Goal: Task Accomplishment & Management: Use online tool/utility

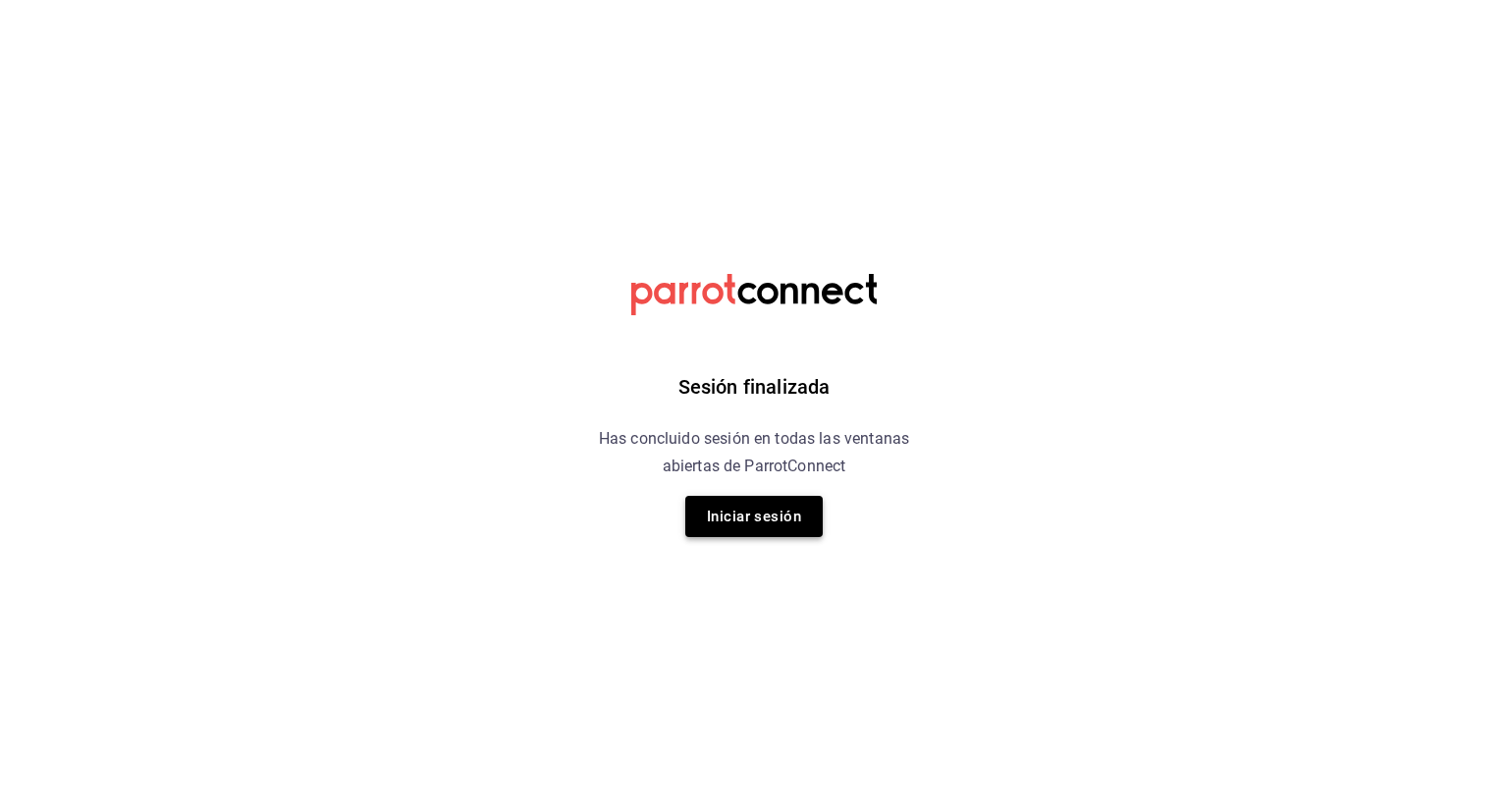
click at [777, 522] on button "Iniciar sesión" at bounding box center [753, 516] width 137 height 41
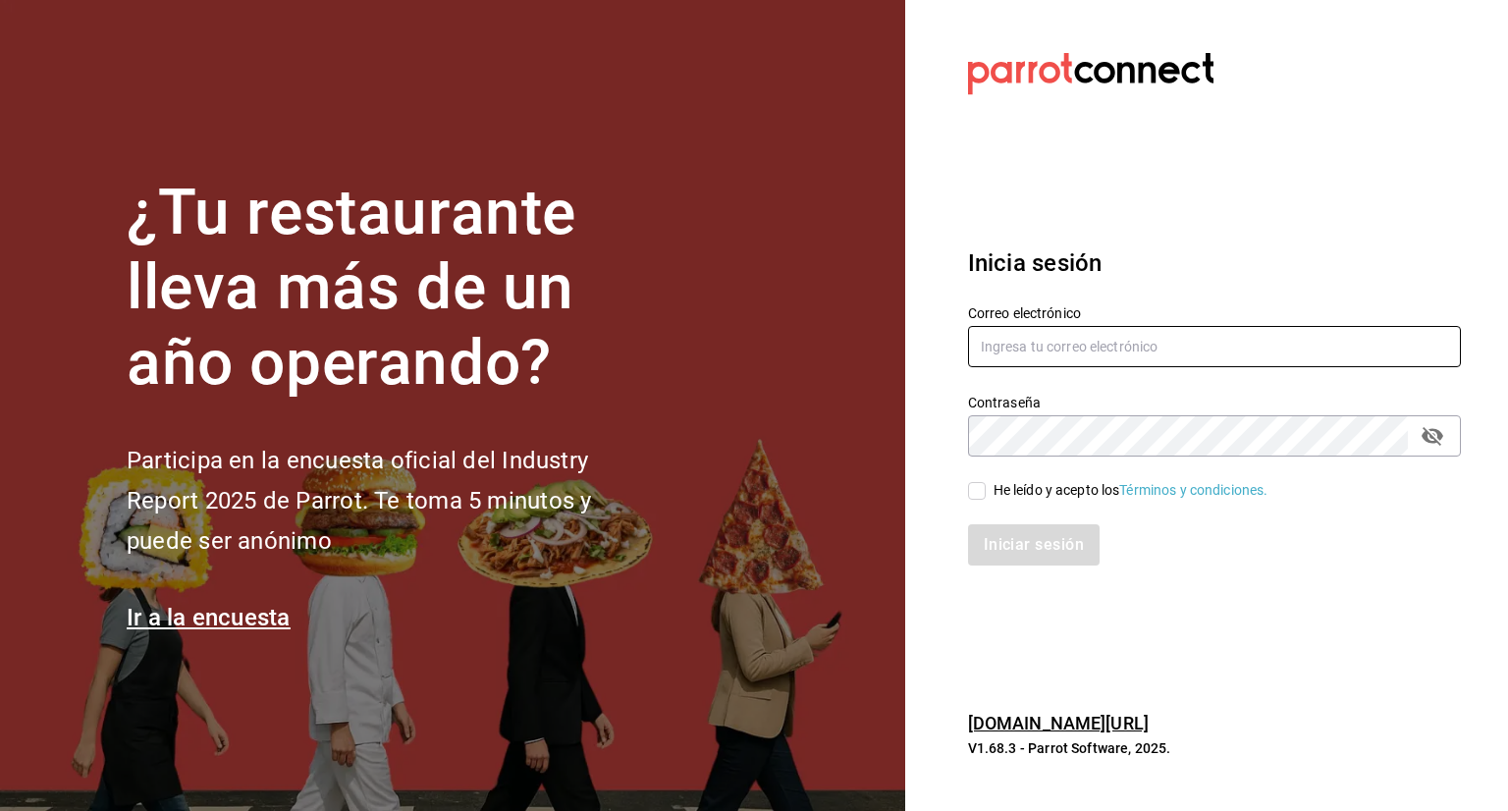
type input "[EMAIL_ADDRESS][DOMAIN_NAME]"
click at [977, 488] on input "He leído y acepto los Términos y condiciones." at bounding box center [977, 491] width 18 height 18
checkbox input "true"
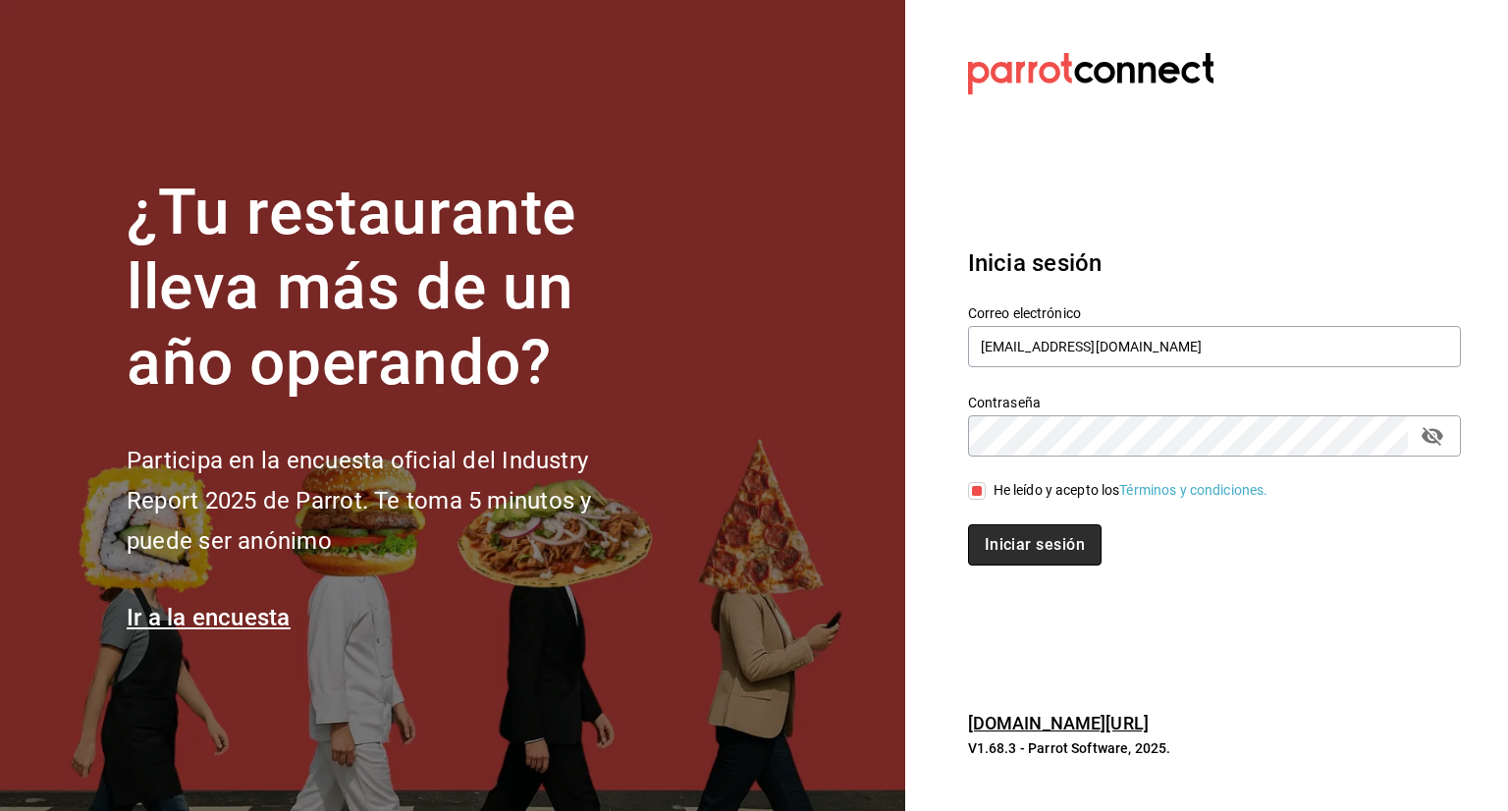
click at [1034, 547] on button "Iniciar sesión" at bounding box center [1035, 544] width 134 height 41
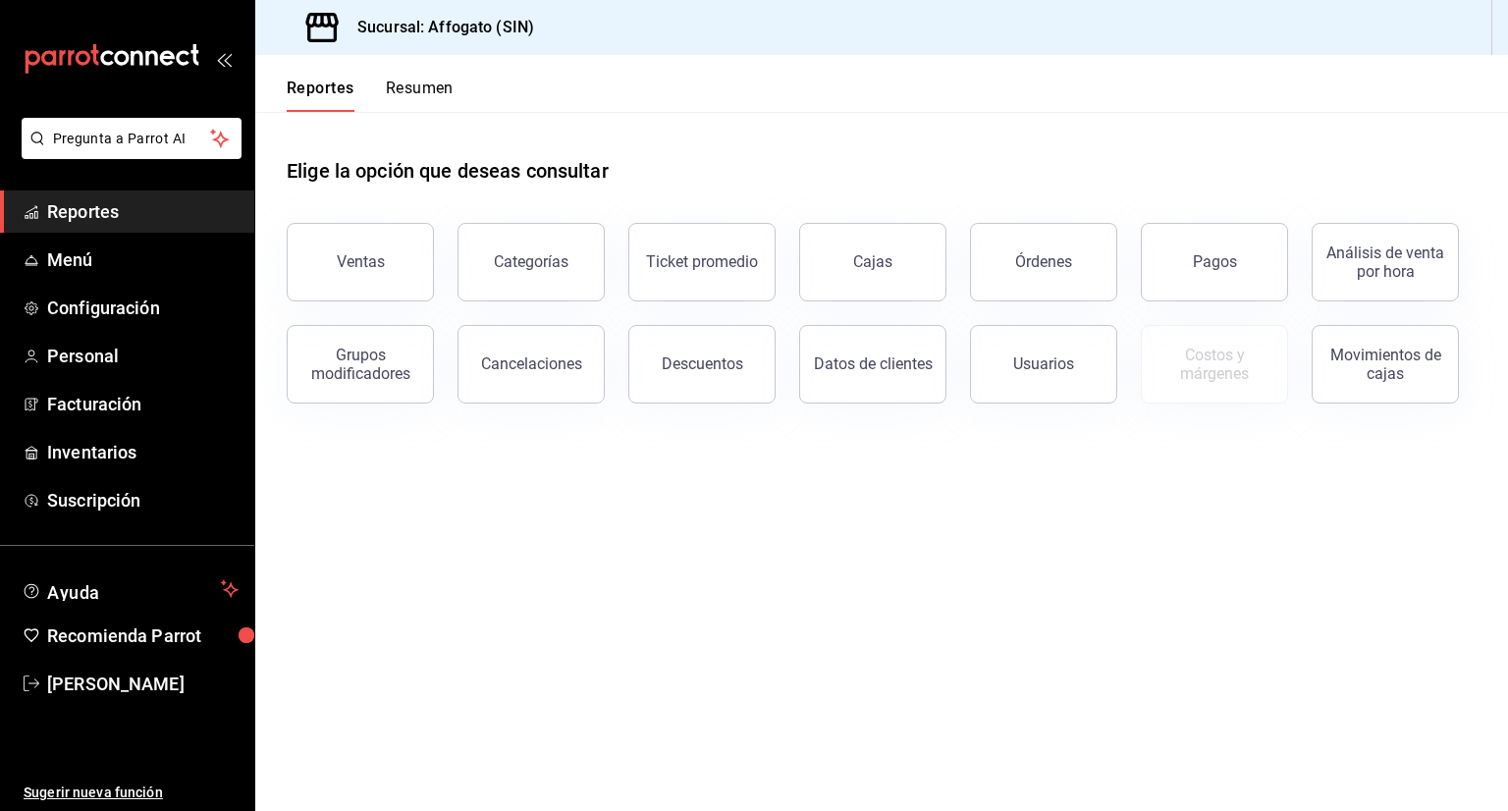
click at [427, 87] on button "Resumen" at bounding box center [420, 95] width 68 height 33
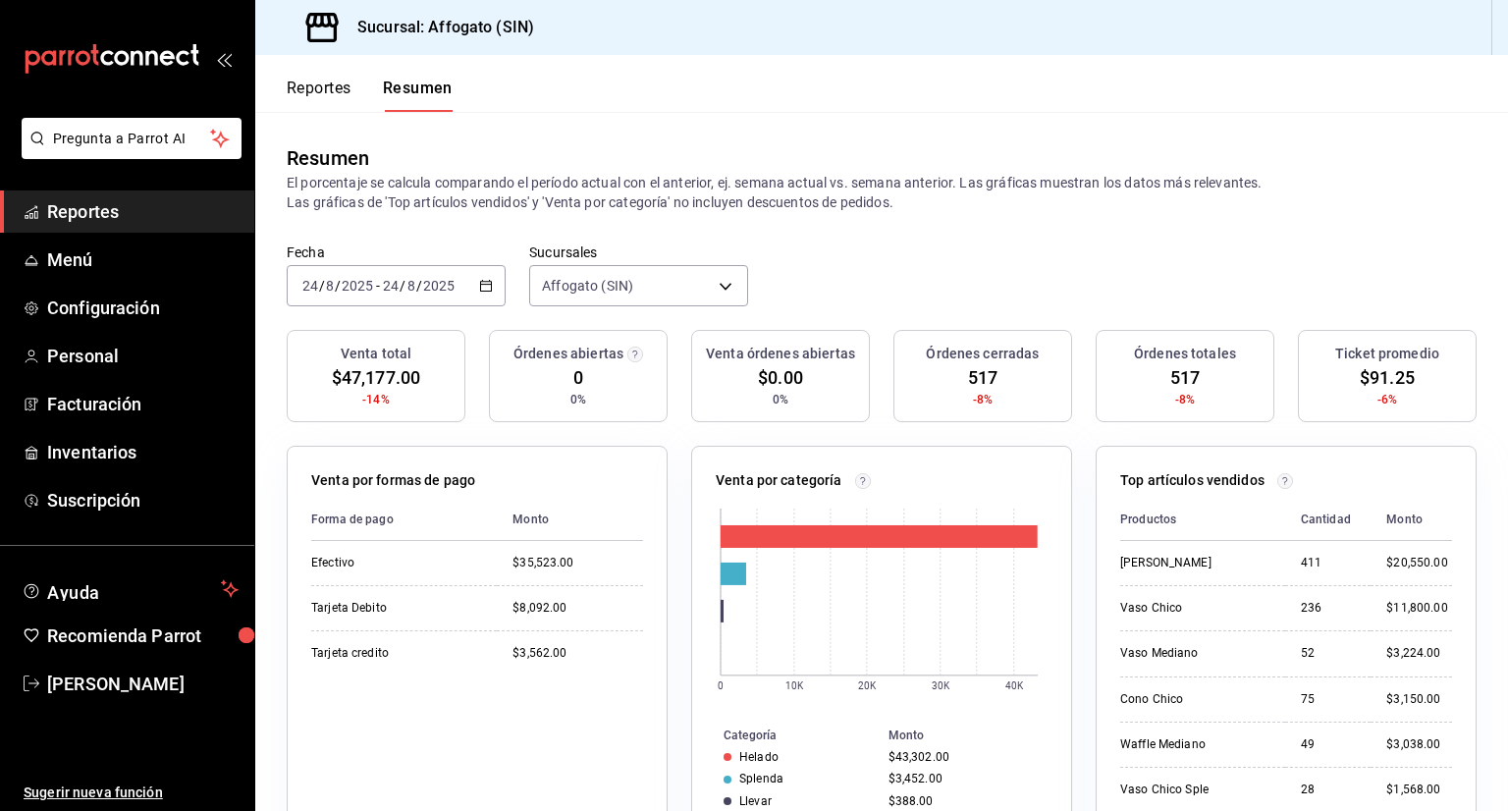
click at [128, 213] on span "Reportes" at bounding box center [142, 211] width 191 height 27
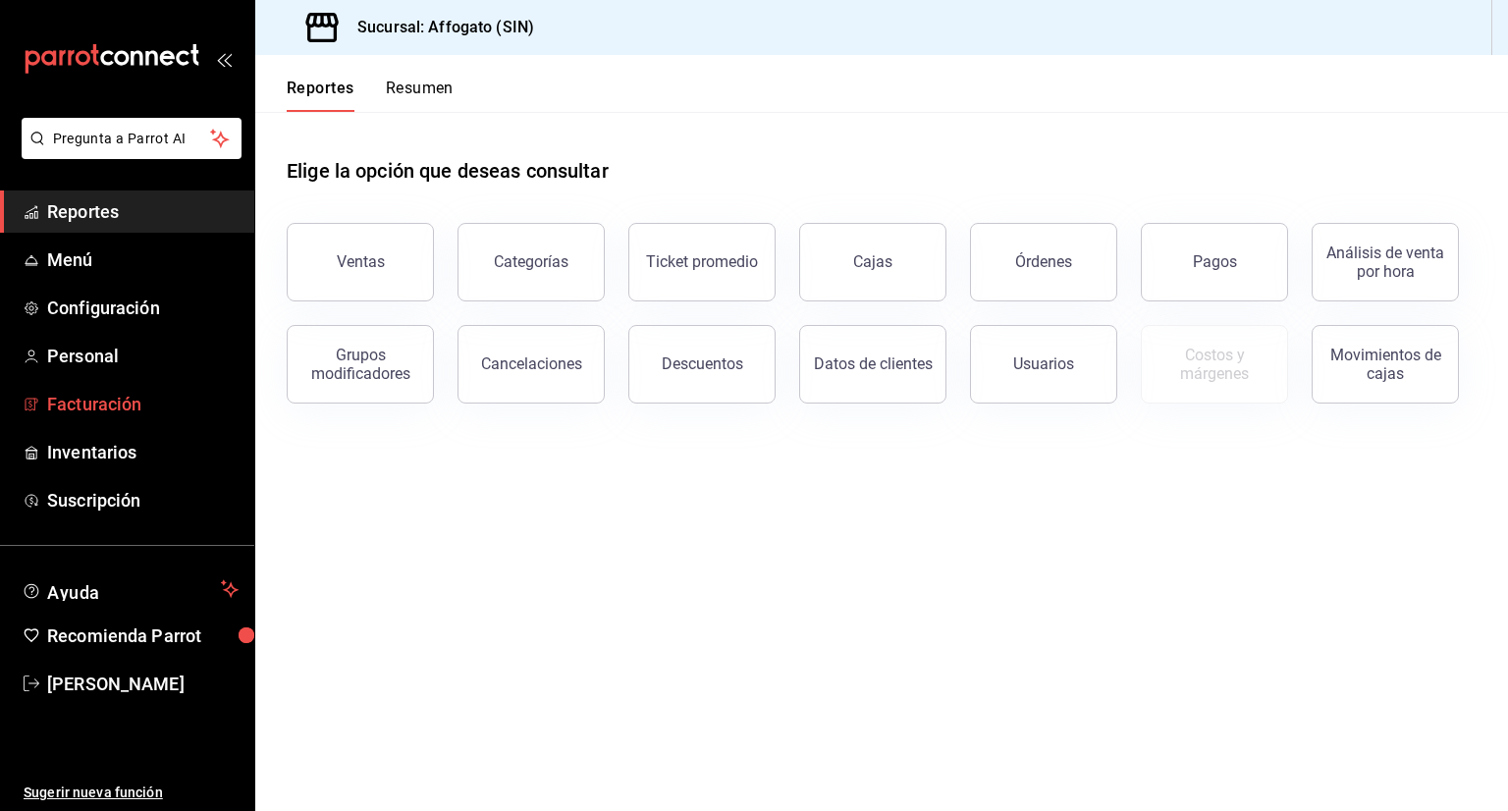
click at [126, 401] on span "Facturación" at bounding box center [142, 404] width 191 height 27
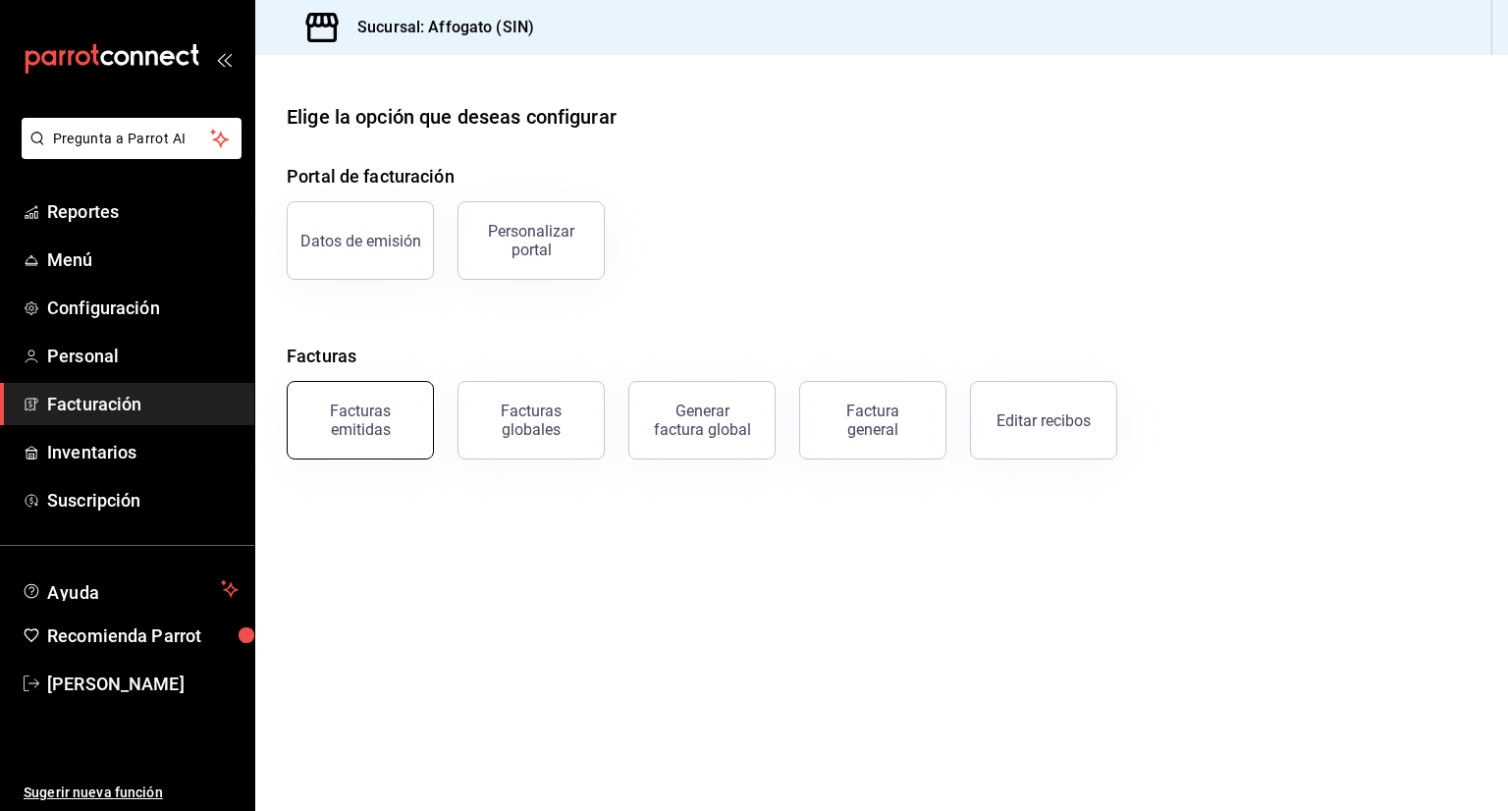
click at [371, 441] on button "Facturas emitidas" at bounding box center [360, 420] width 147 height 79
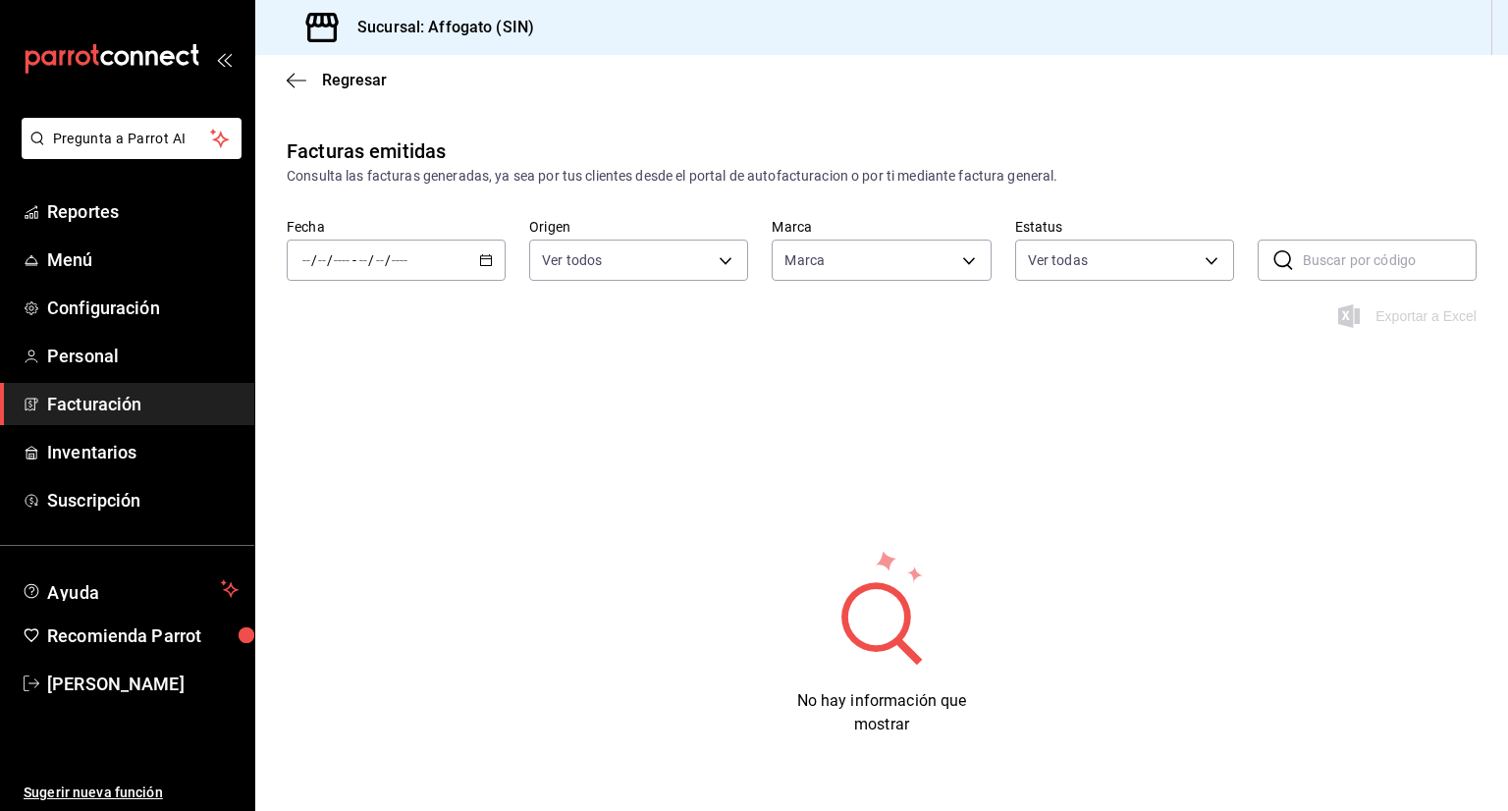
type input "bbc168be-d95f-4a83-8cf4-7438ee6b39ac"
click at [483, 252] on div "/ / - / /" at bounding box center [396, 260] width 219 height 41
click at [367, 446] on span "Mes actual" at bounding box center [379, 452] width 152 height 21
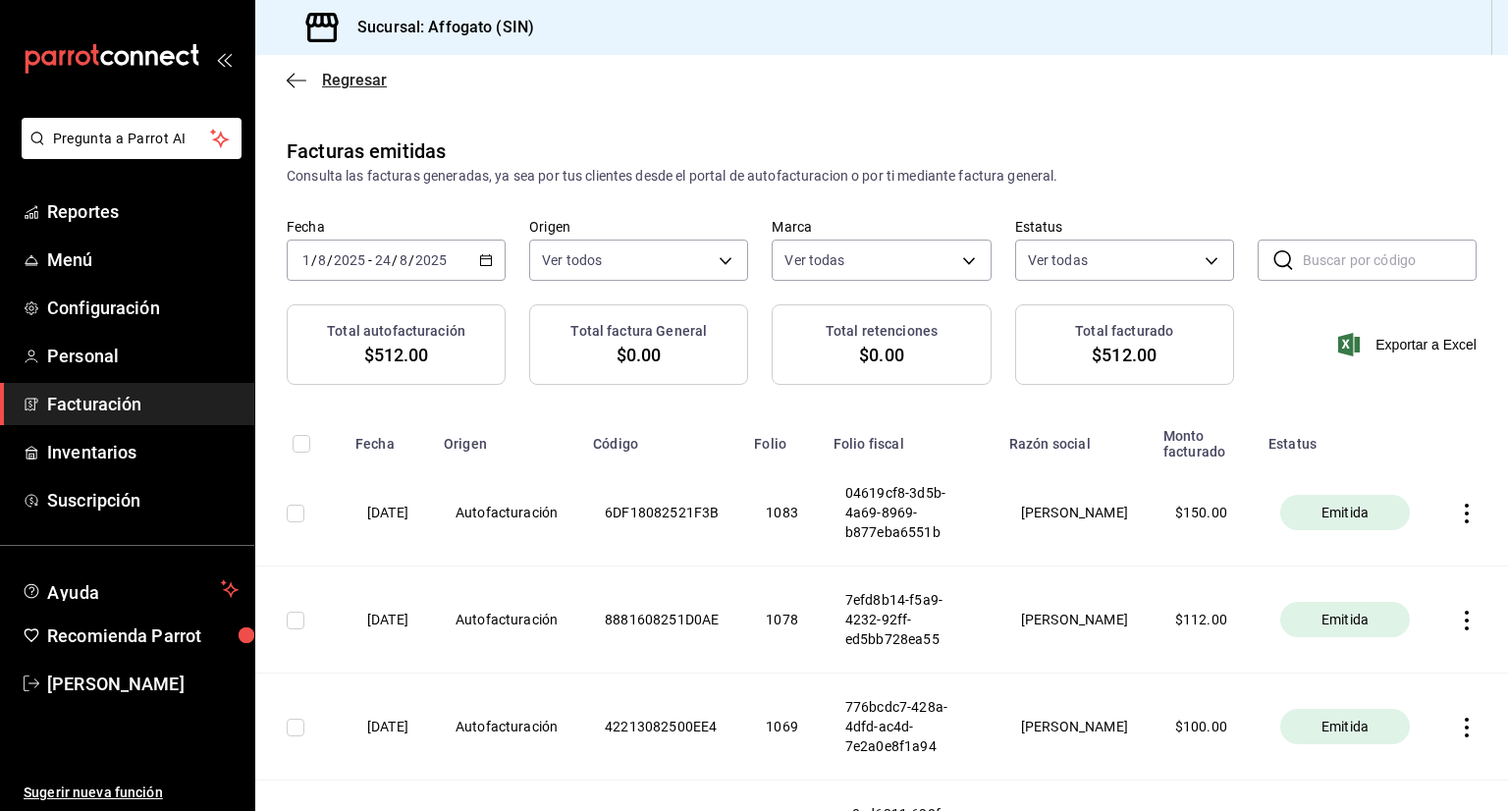
click at [291, 74] on icon "button" at bounding box center [297, 81] width 20 height 18
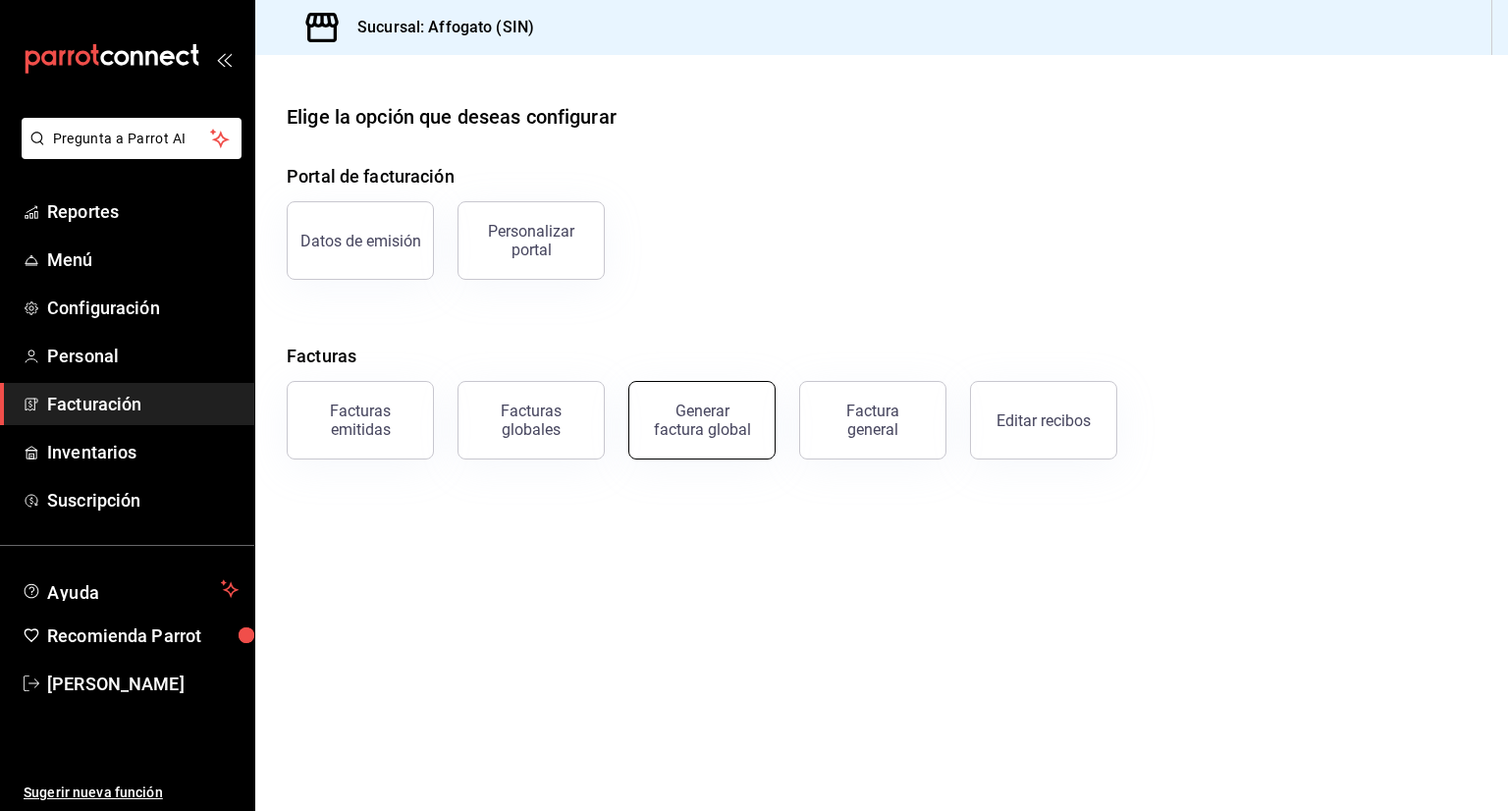
click at [694, 440] on button "Generar factura global" at bounding box center [701, 420] width 147 height 79
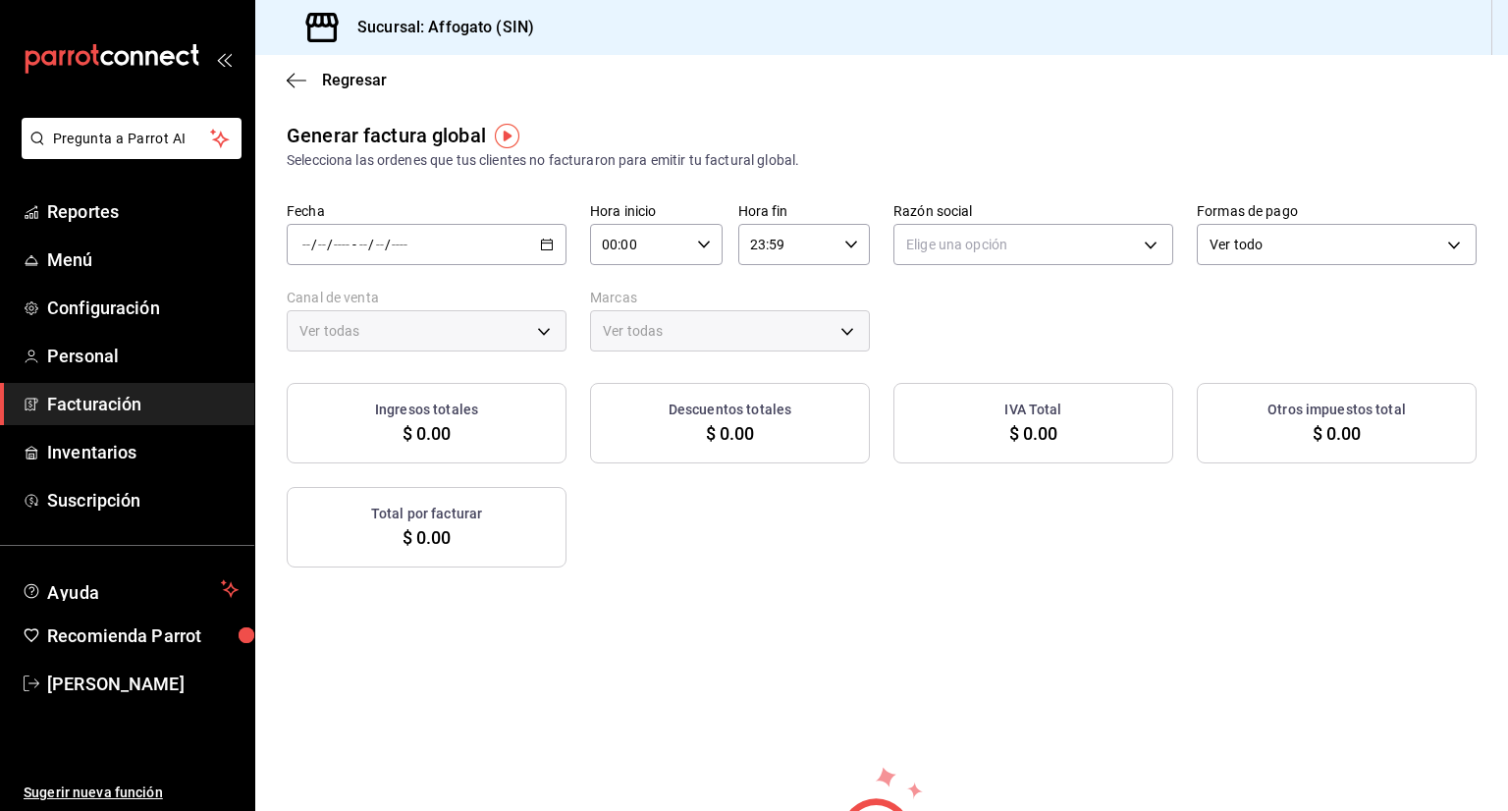
type input "PARROT,UBER_EATS,RAPPI,DIDI_FOOD,ONLINE"
click at [546, 236] on div "/ / - / /" at bounding box center [427, 244] width 280 height 41
click at [359, 299] on span "Rango de fechas" at bounding box center [379, 304] width 152 height 21
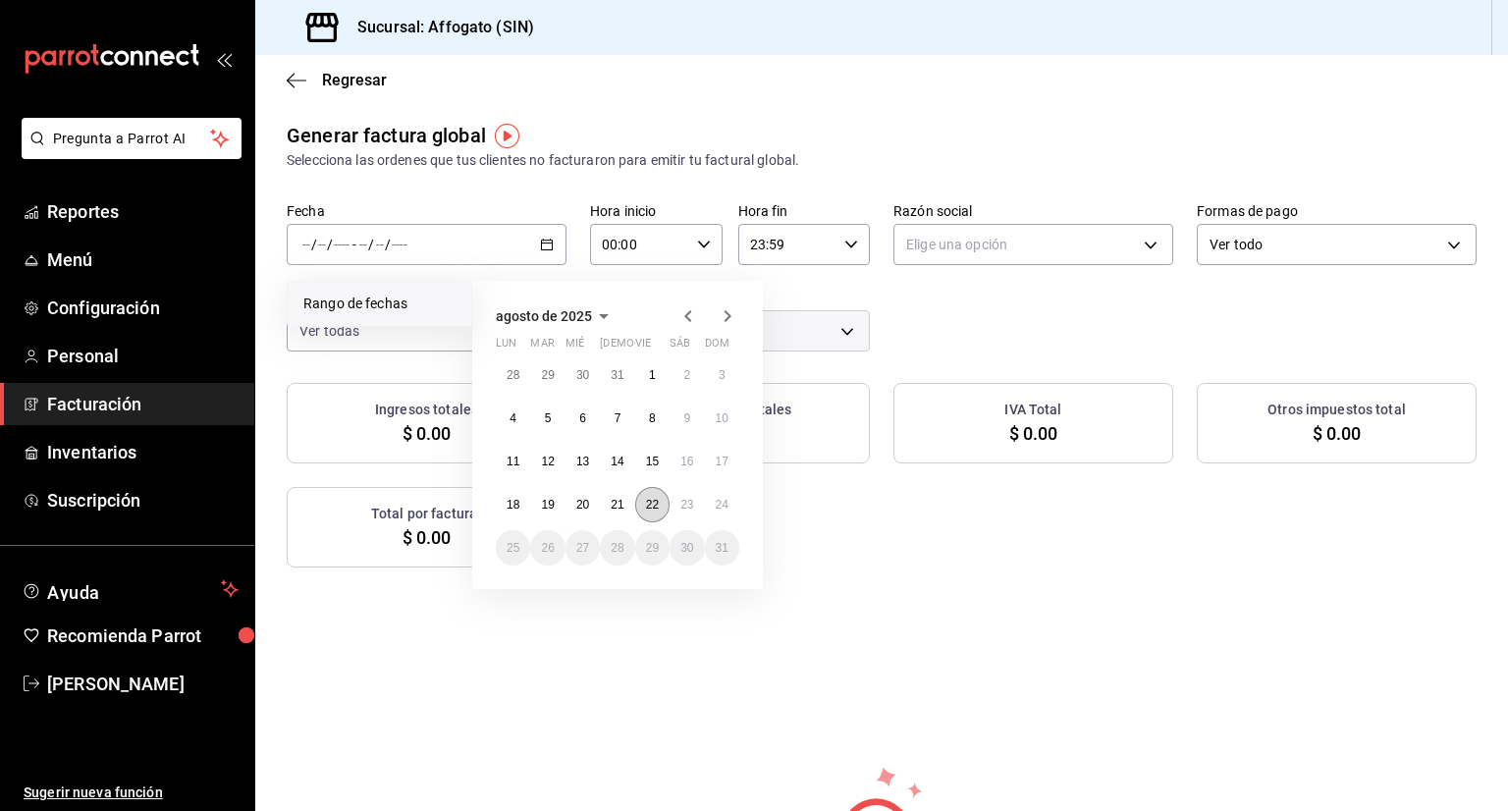
click at [649, 503] on abbr "22" at bounding box center [652, 505] width 13 height 14
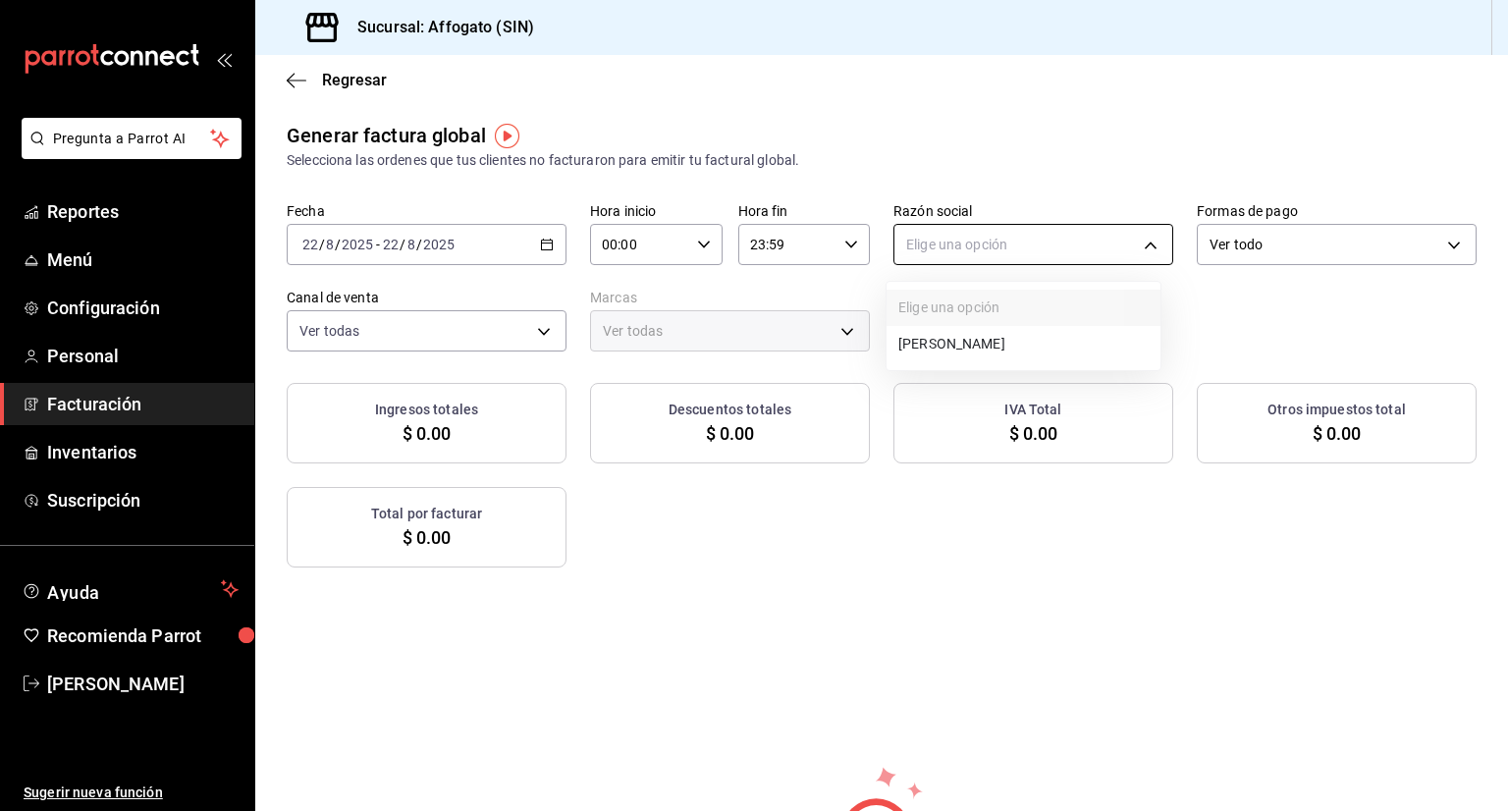
click at [1143, 241] on body "Pregunta a Parrot AI Reportes Menú Configuración Personal Facturación Inventari…" at bounding box center [754, 405] width 1508 height 811
click at [993, 347] on li "ADOLFO ALVAREZ CABRERA" at bounding box center [1024, 344] width 274 height 36
type input "75c015e8-5138-4c17-886d-1abe1406d2d4"
type input "bbc168be-d95f-4a83-8cf4-7438ee6b39ac"
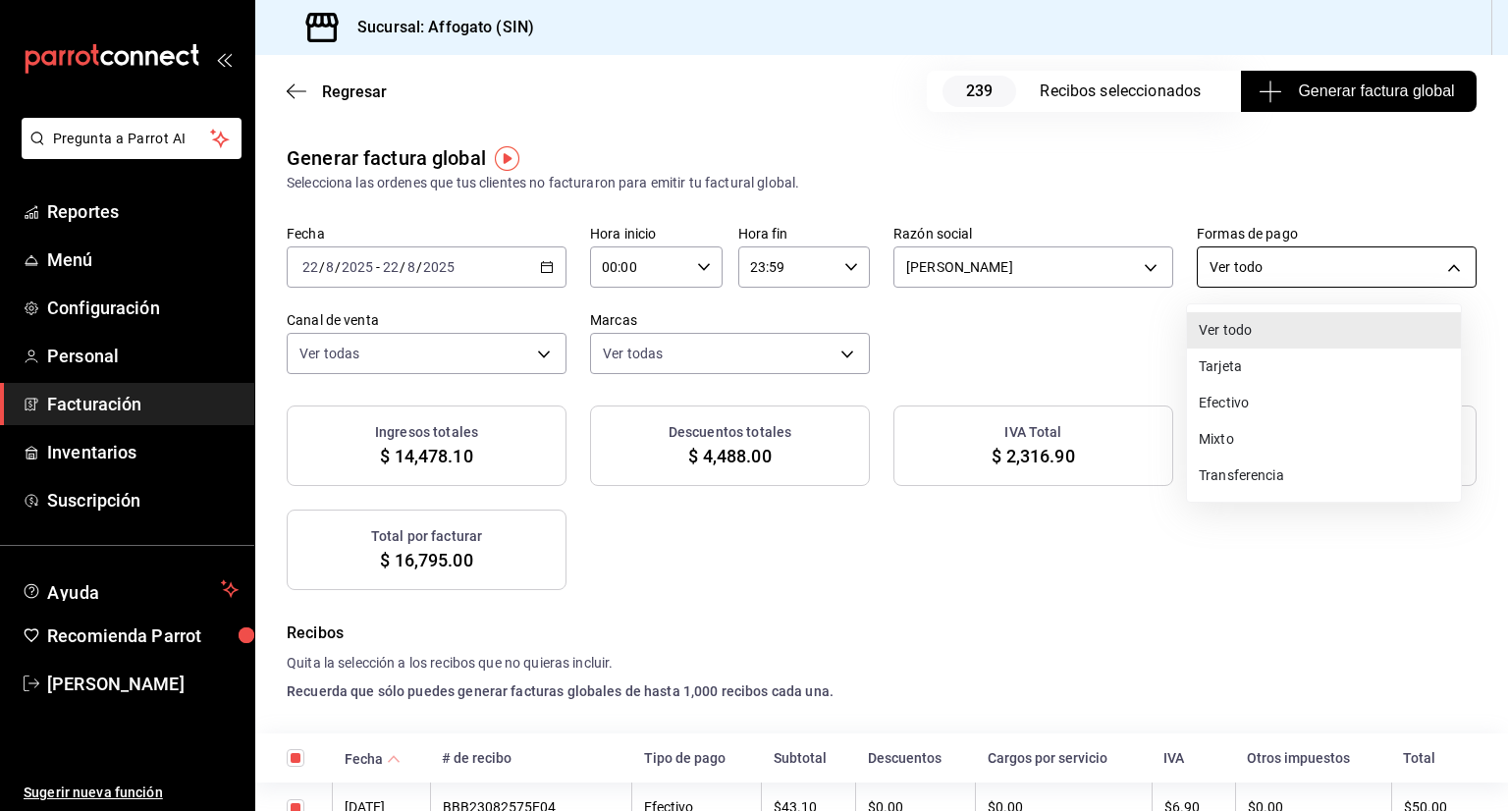
click at [1423, 249] on body "Pregunta a Parrot AI Reportes Menú Configuración Personal Facturación Inventari…" at bounding box center [754, 405] width 1508 height 811
click at [1241, 405] on li "Efectivo" at bounding box center [1324, 403] width 274 height 36
type input "CASH"
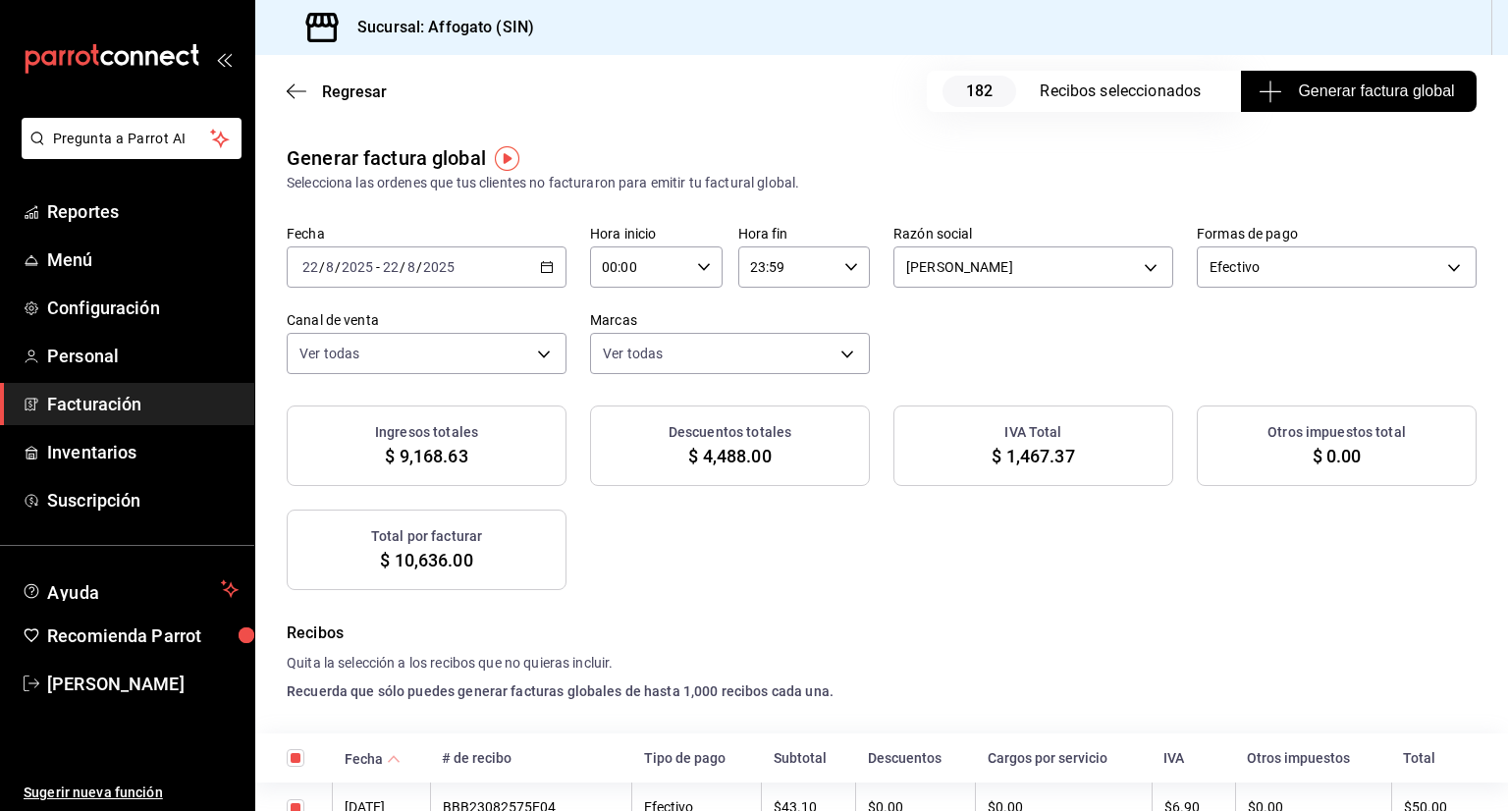
click at [1340, 100] on span "Generar factura global" at bounding box center [1358, 92] width 191 height 24
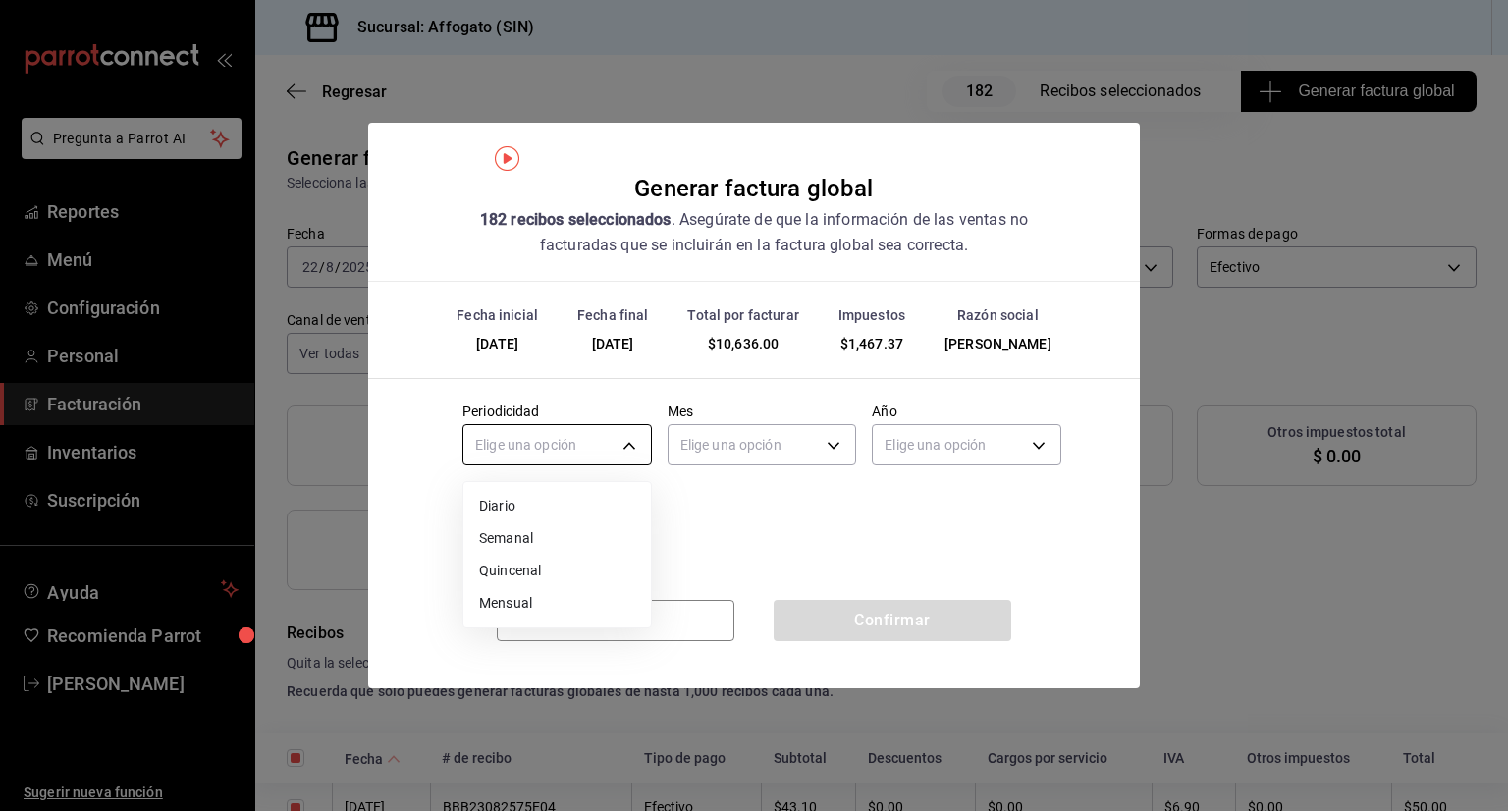
click at [635, 436] on body "Pregunta a Parrot AI Reportes Menú Configuración Personal Facturación Inventari…" at bounding box center [754, 405] width 1508 height 811
click at [496, 511] on li "Diario" at bounding box center [557, 506] width 188 height 32
type input "DAILY"
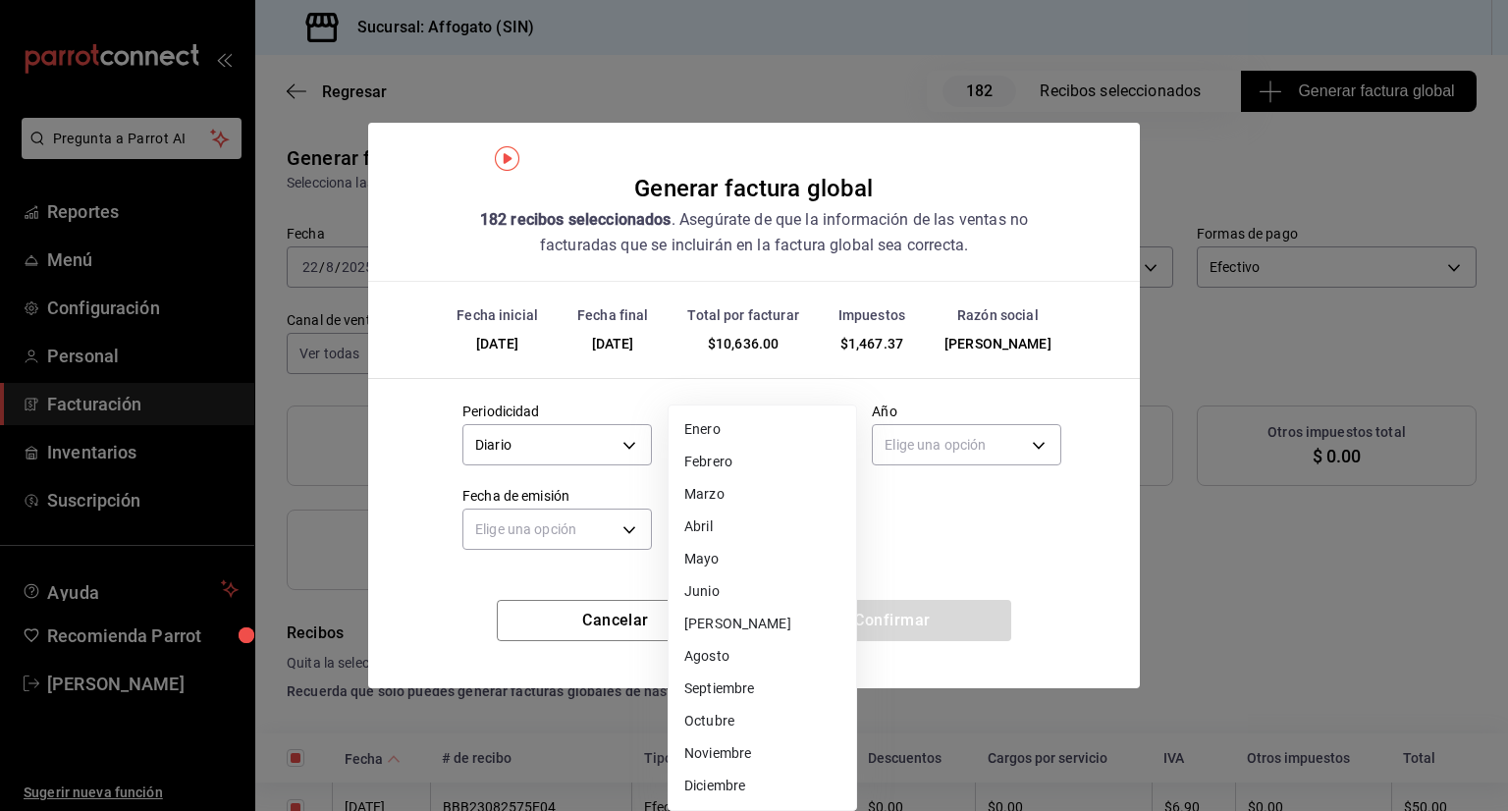
click at [821, 433] on body "Pregunta a Parrot AI Reportes Menú Configuración Personal Facturación Inventari…" at bounding box center [754, 405] width 1508 height 811
click at [729, 650] on li "Agosto" at bounding box center [763, 656] width 188 height 32
type input "8"
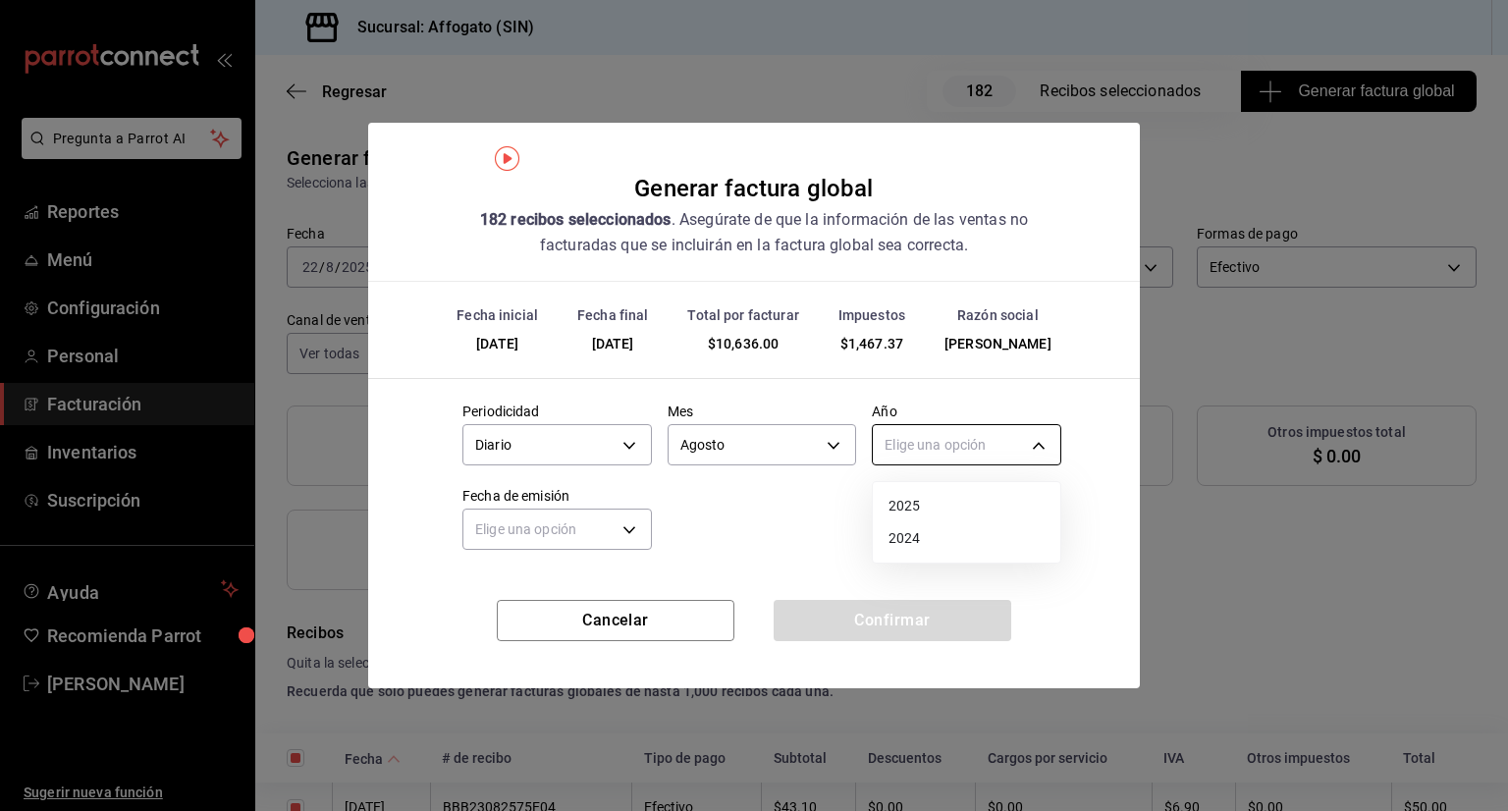
click at [1005, 438] on body "Pregunta a Parrot AI Reportes Menú Configuración Personal Facturación Inventari…" at bounding box center [754, 405] width 1508 height 811
click at [908, 507] on li "2025" at bounding box center [967, 506] width 188 height 32
type input "2025"
click at [624, 529] on body "Pregunta a Parrot AI Reportes Menú Configuración Personal Facturación Inventari…" at bounding box center [754, 405] width 1508 height 811
click at [491, 628] on li "Ayer" at bounding box center [557, 623] width 188 height 32
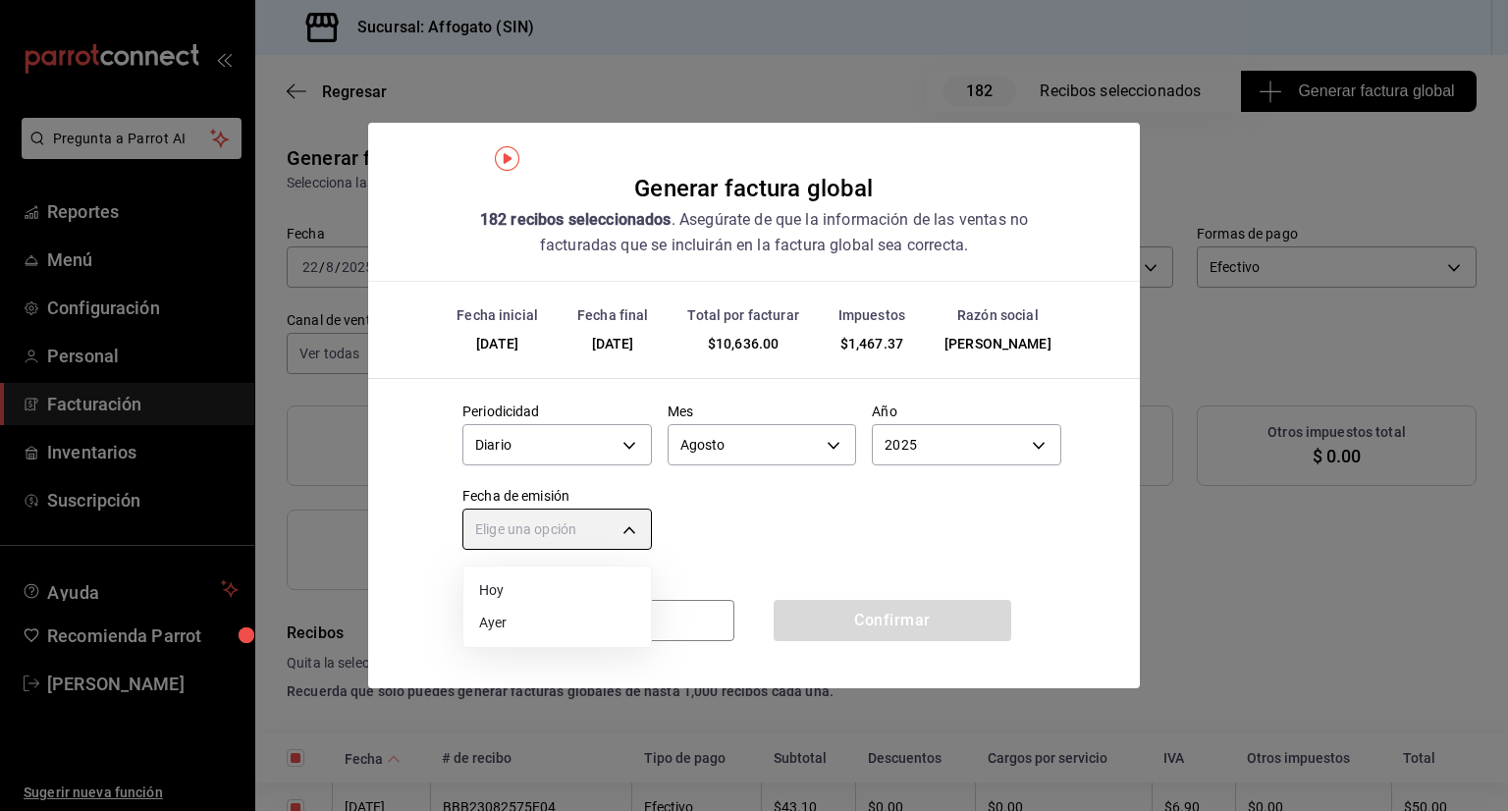
type input "YESTERDAY"
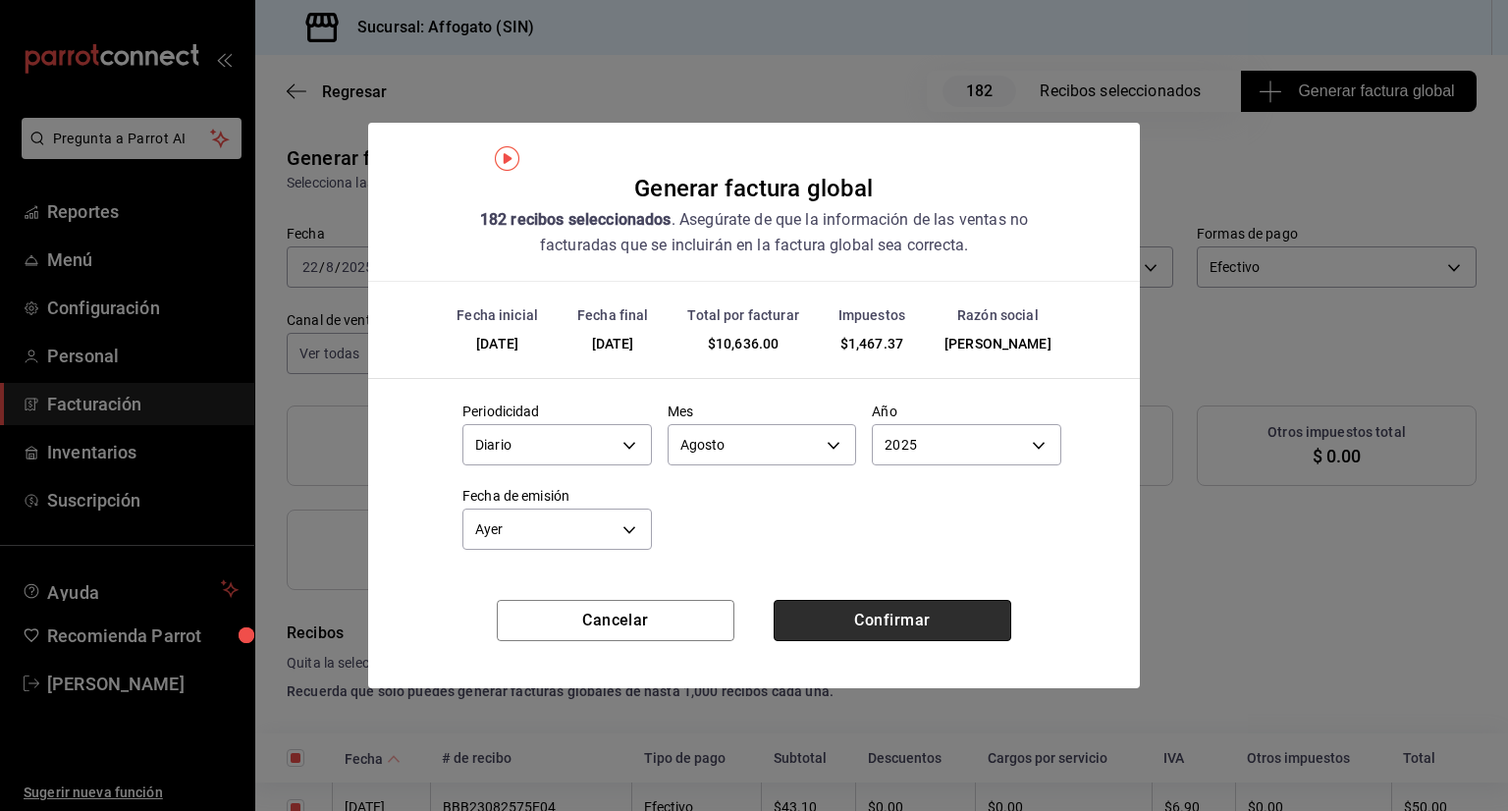
click at [831, 616] on button "Confirmar" at bounding box center [893, 620] width 238 height 41
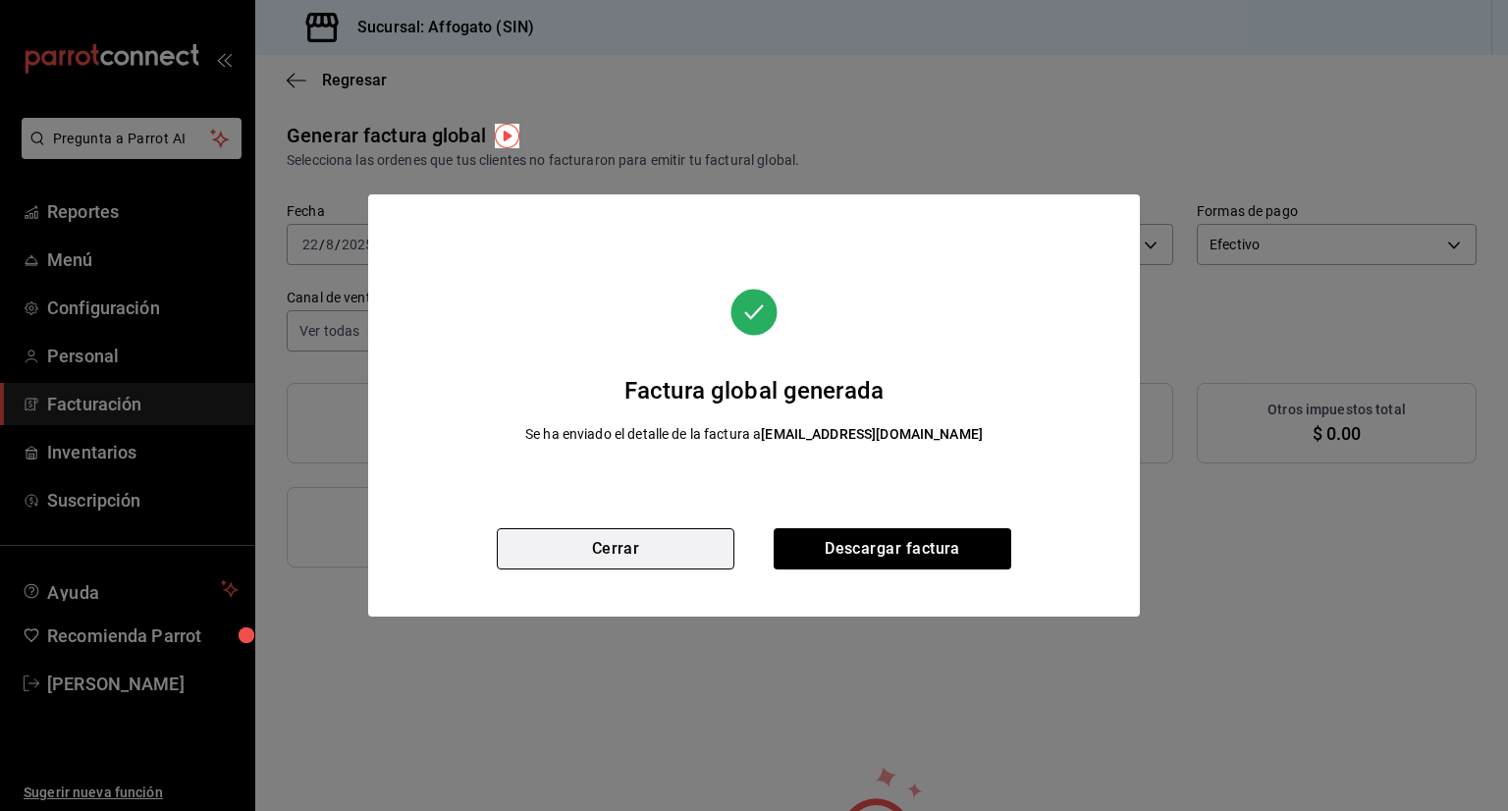
click at [607, 551] on button "Cerrar" at bounding box center [616, 548] width 238 height 41
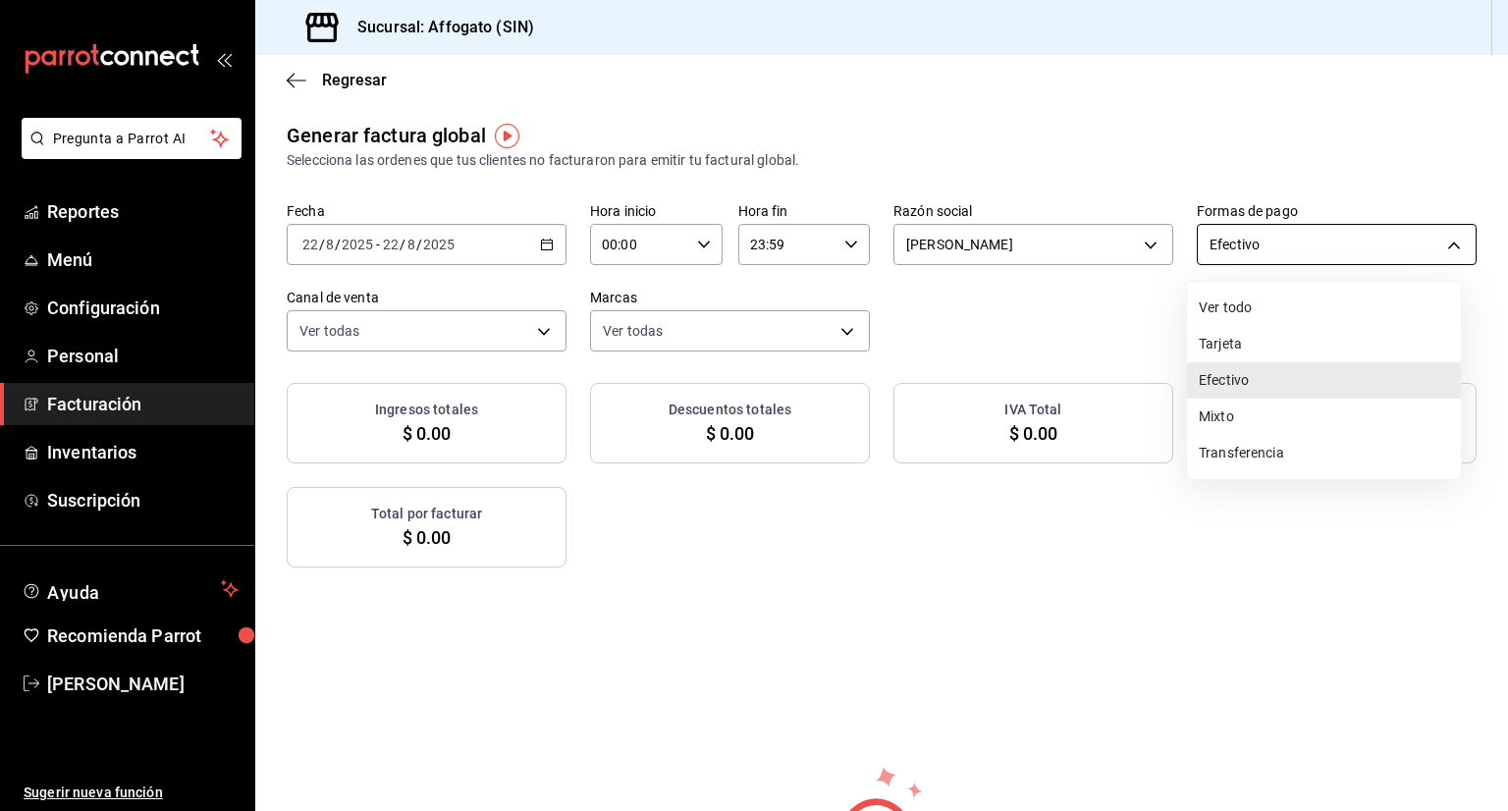
click at [1430, 243] on body "Pregunta a Parrot AI Reportes Menú Configuración Personal Facturación Inventari…" at bounding box center [754, 405] width 1508 height 811
click at [1230, 346] on li "Tarjeta" at bounding box center [1324, 344] width 274 height 36
type input "CARD"
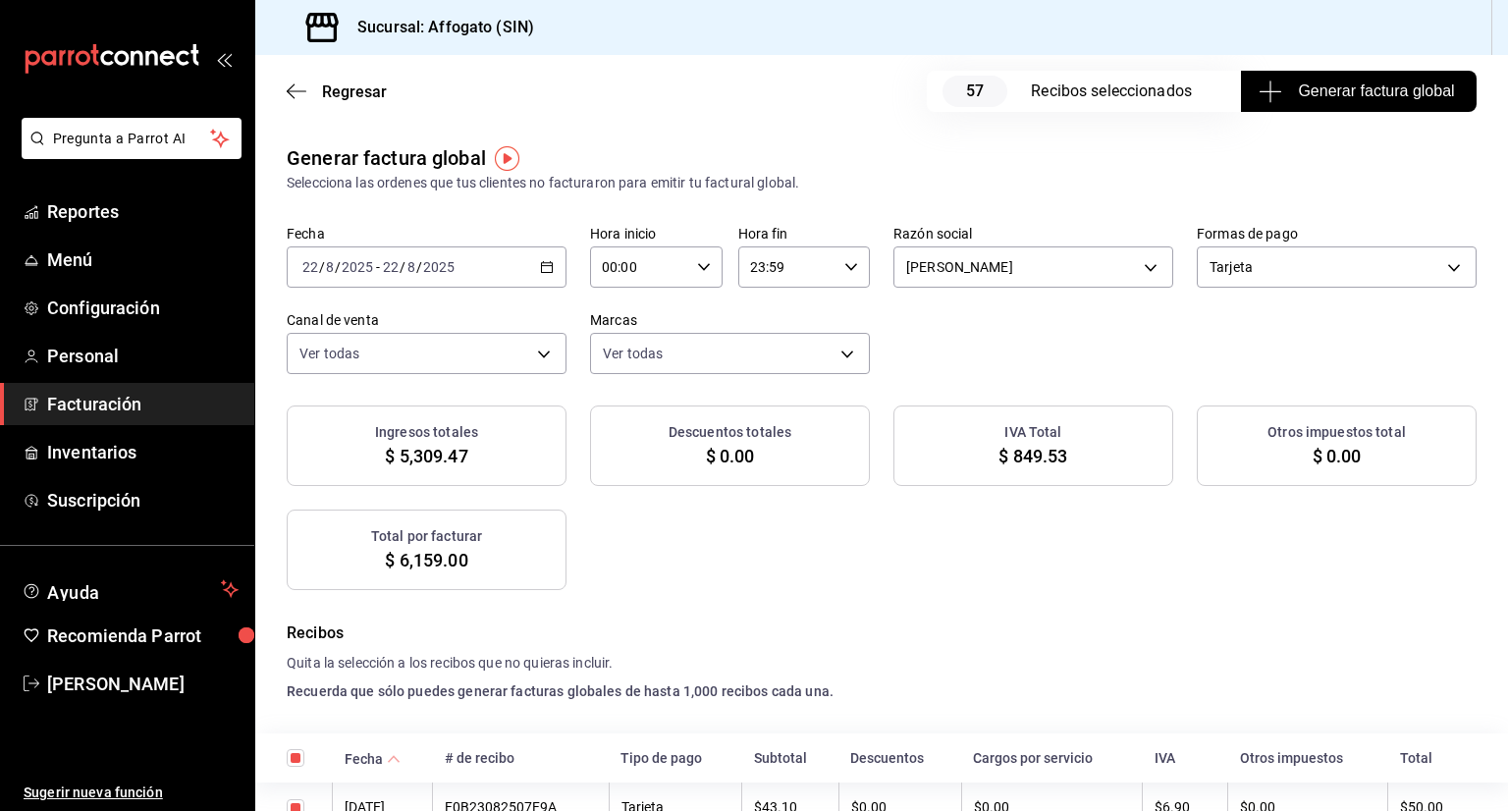
click at [1308, 92] on span "Generar factura global" at bounding box center [1358, 92] width 191 height 24
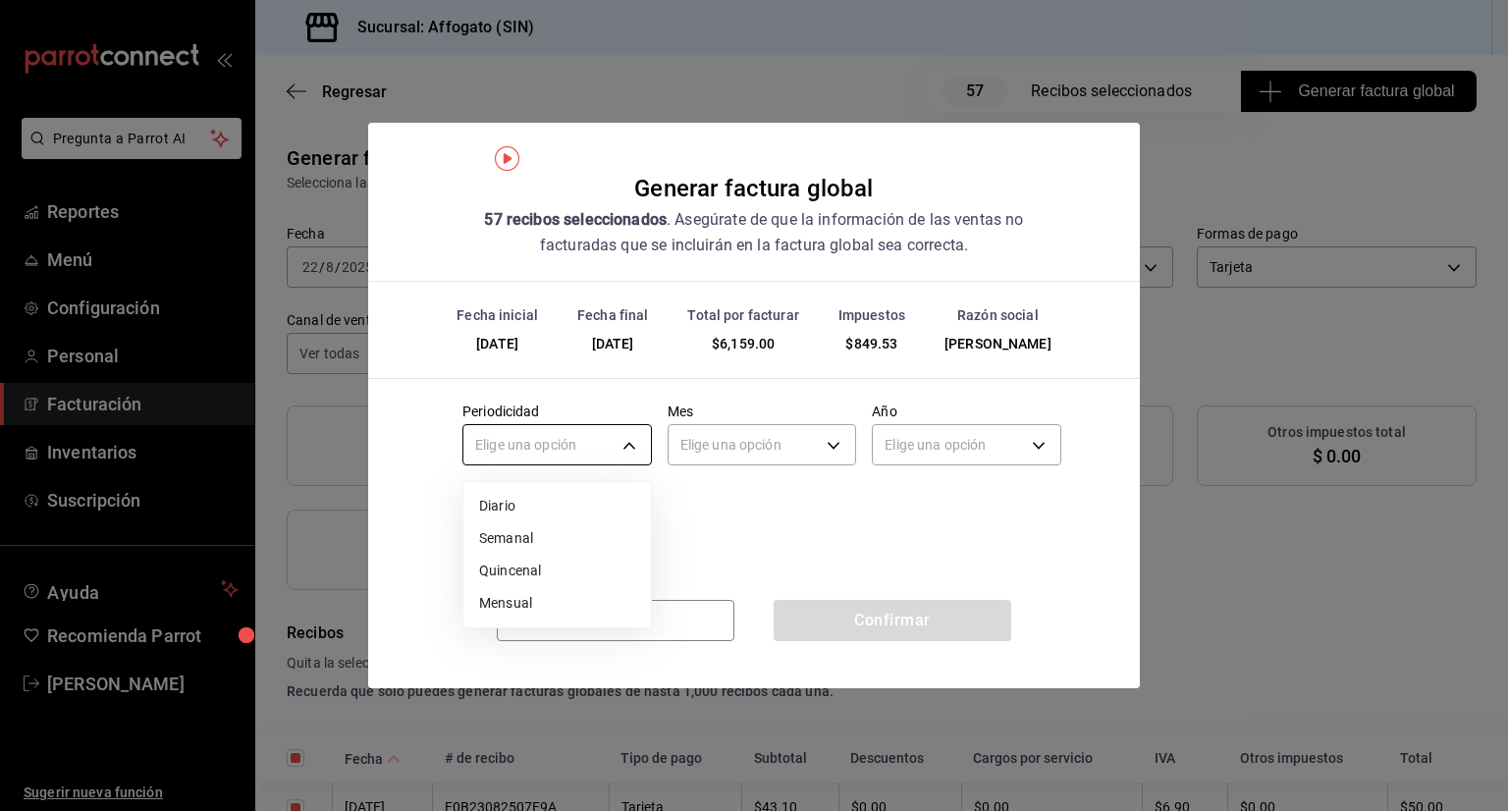
click at [623, 440] on body "Pregunta a Parrot AI Reportes Menú Configuración Personal Facturación Inventari…" at bounding box center [754, 405] width 1508 height 811
click at [494, 507] on li "Diario" at bounding box center [557, 506] width 188 height 32
type input "DAILY"
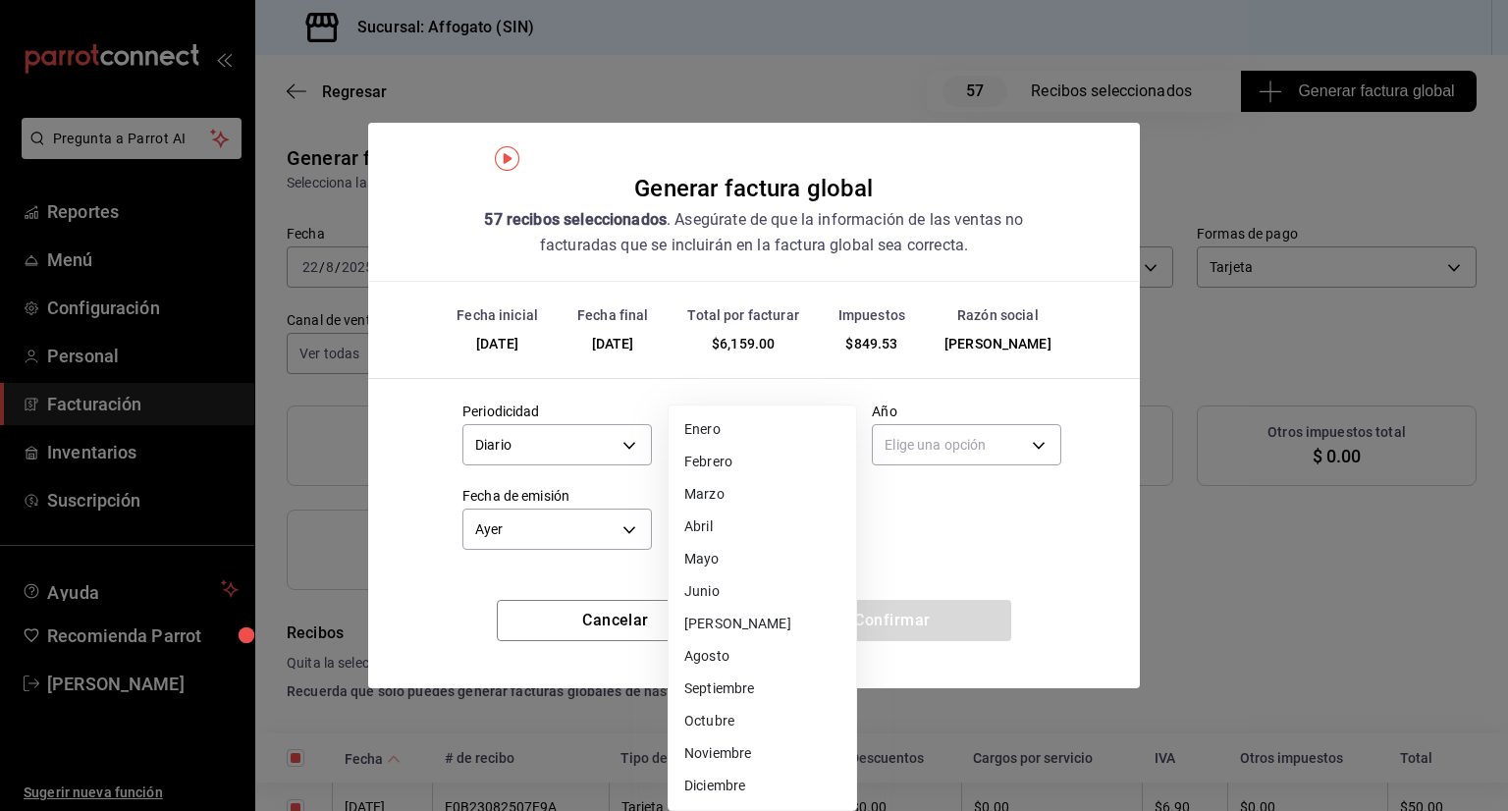
click at [830, 451] on body "Pregunta a Parrot AI Reportes Menú Configuración Personal Facturación Inventari…" at bounding box center [754, 405] width 1508 height 811
click at [731, 653] on li "Agosto" at bounding box center [763, 656] width 188 height 32
type input "8"
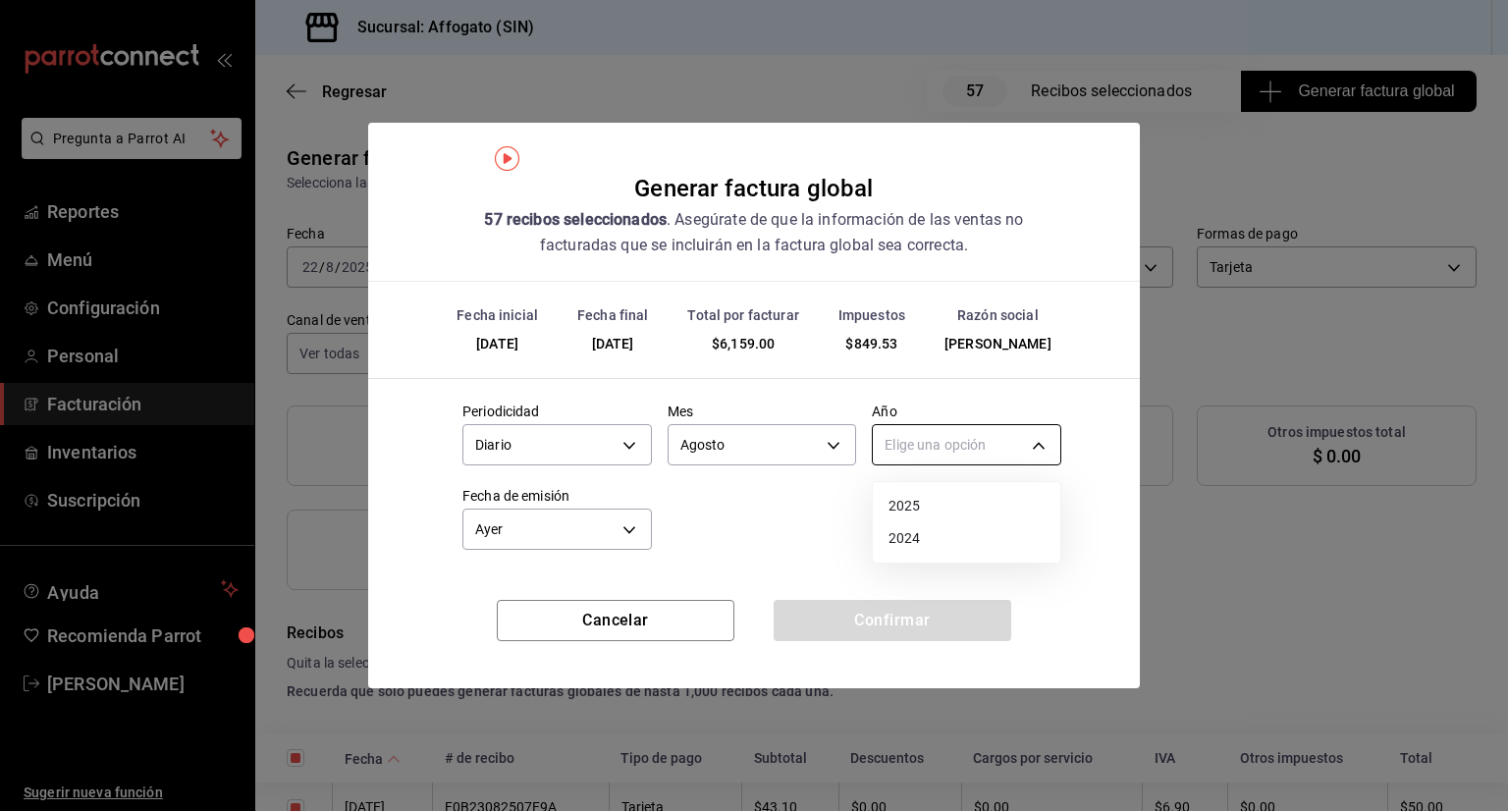
click at [1033, 442] on body "Pregunta a Parrot AI Reportes Menú Configuración Personal Facturación Inventari…" at bounding box center [754, 405] width 1508 height 811
click at [907, 507] on li "2025" at bounding box center [967, 506] width 188 height 32
type input "2025"
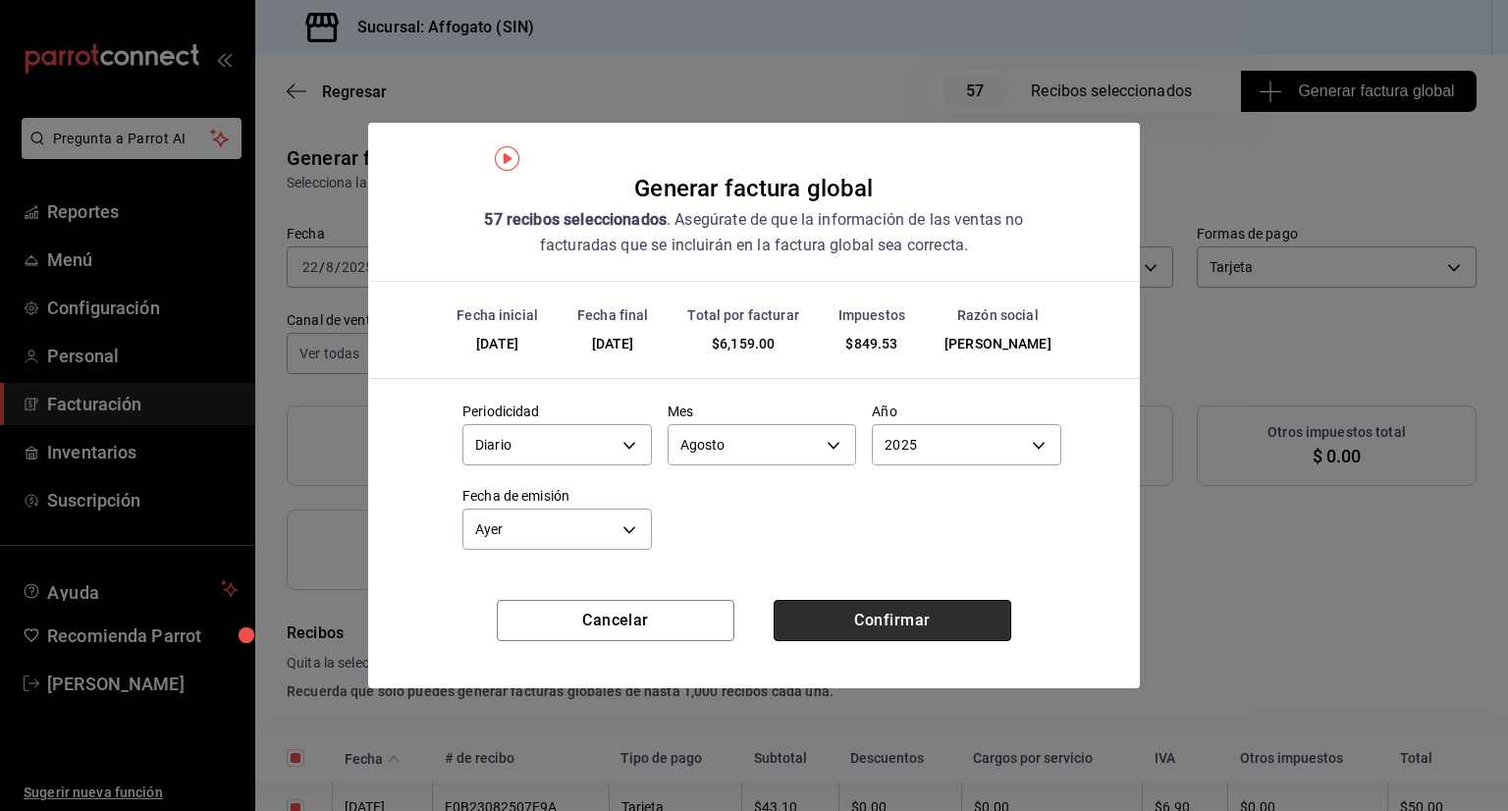
click at [903, 610] on button "Confirmar" at bounding box center [893, 620] width 238 height 41
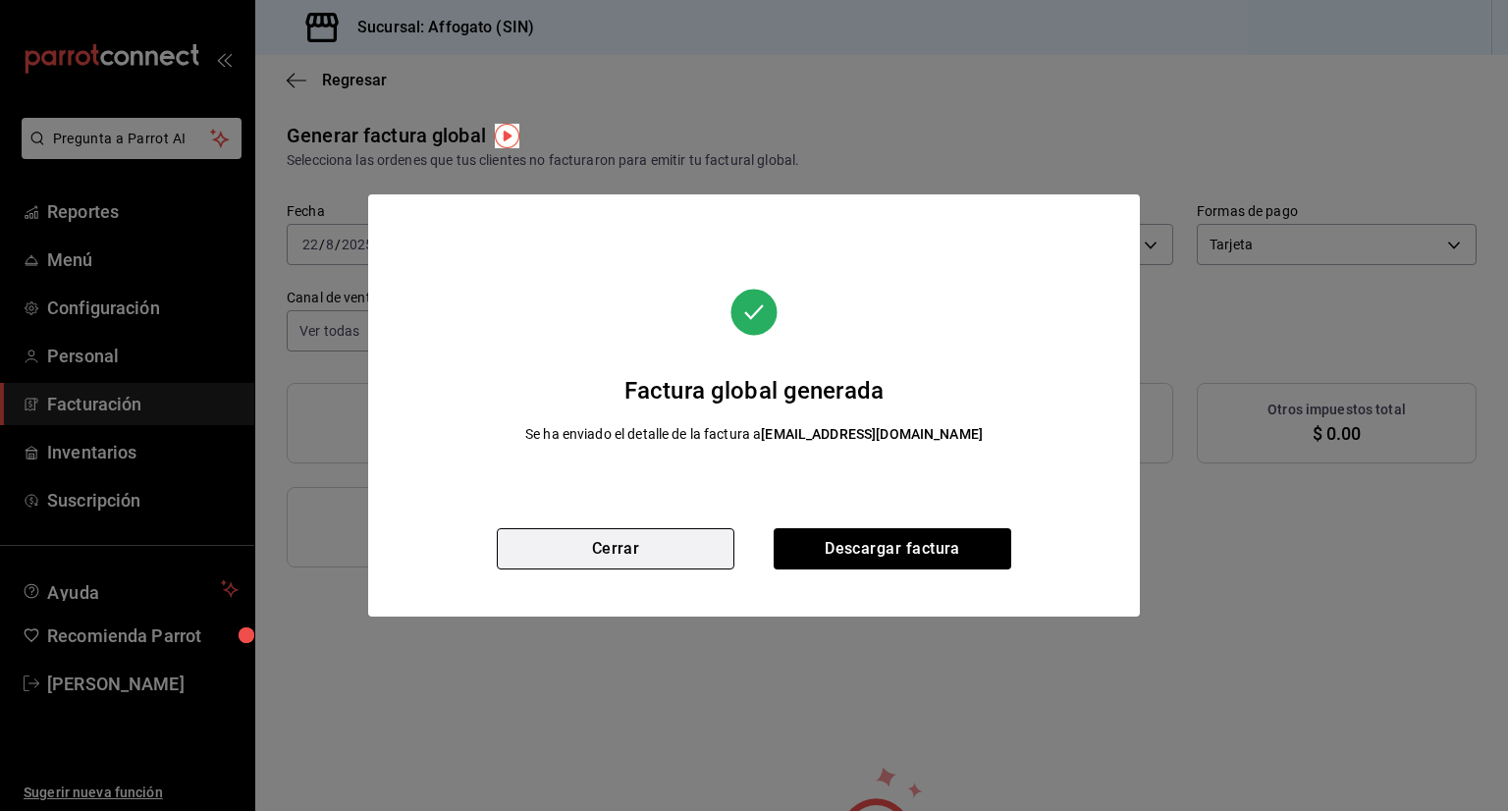
click at [648, 551] on button "Cerrar" at bounding box center [616, 548] width 238 height 41
